Goal: Task Accomplishment & Management: Use online tool/utility

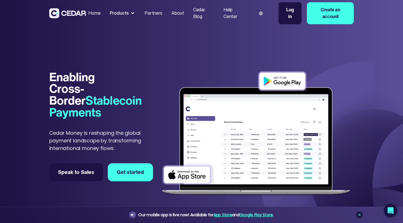
click at [129, 17] on div "Products" at bounding box center [119, 13] width 19 height 7
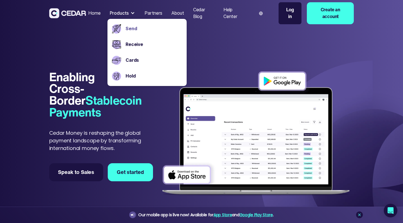
click at [150, 30] on link "Send" at bounding box center [153, 28] width 57 height 7
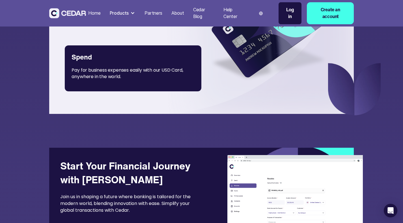
scroll to position [1046, 0]
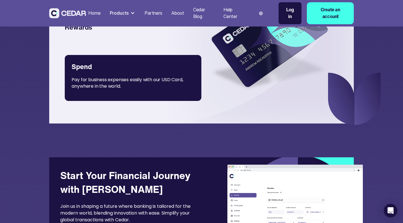
click at [129, 16] on div "Products" at bounding box center [119, 13] width 19 height 7
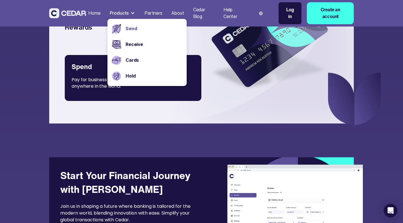
click at [145, 33] on div "Send" at bounding box center [146, 29] width 79 height 16
click at [154, 31] on link "Send" at bounding box center [153, 28] width 57 height 7
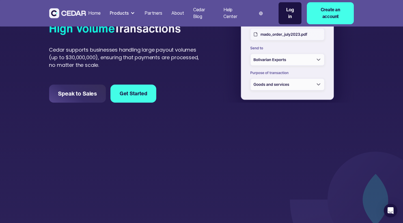
scroll to position [304, 0]
